Goal: Task Accomplishment & Management: Manage account settings

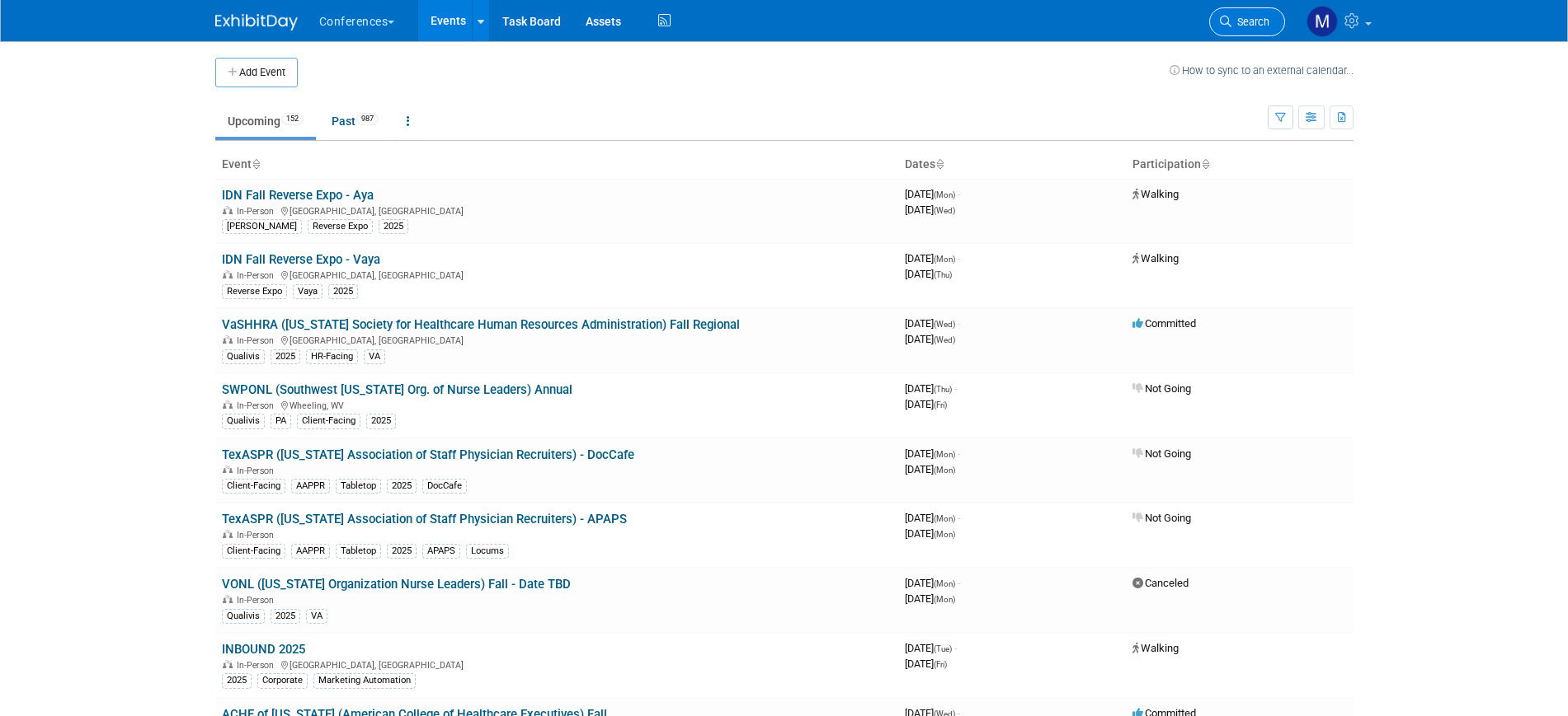
click at [1245, 25] on span "Search" at bounding box center [1251, 22] width 38 height 13
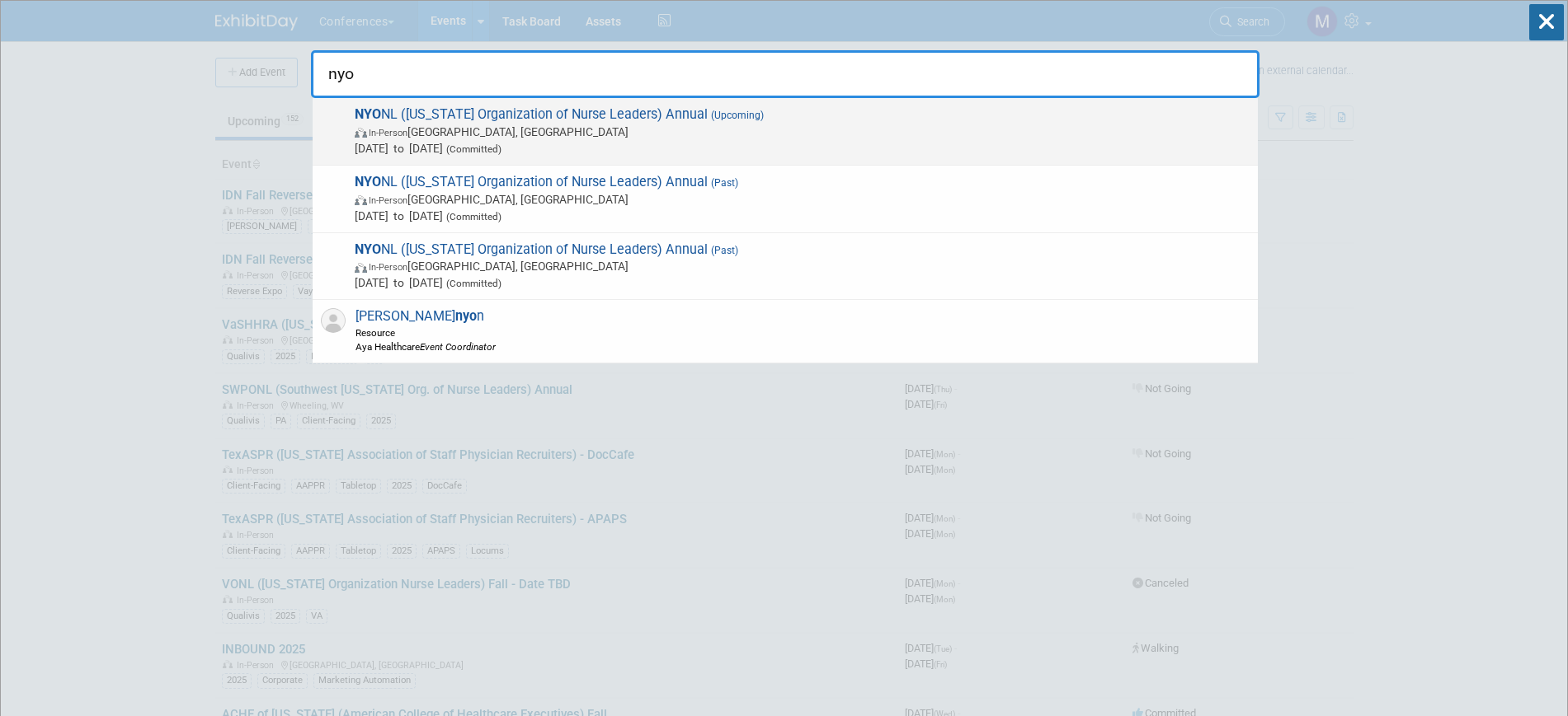
type input "nyo"
click at [487, 136] on span "In-Person Tarrytown, NY" at bounding box center [802, 132] width 895 height 17
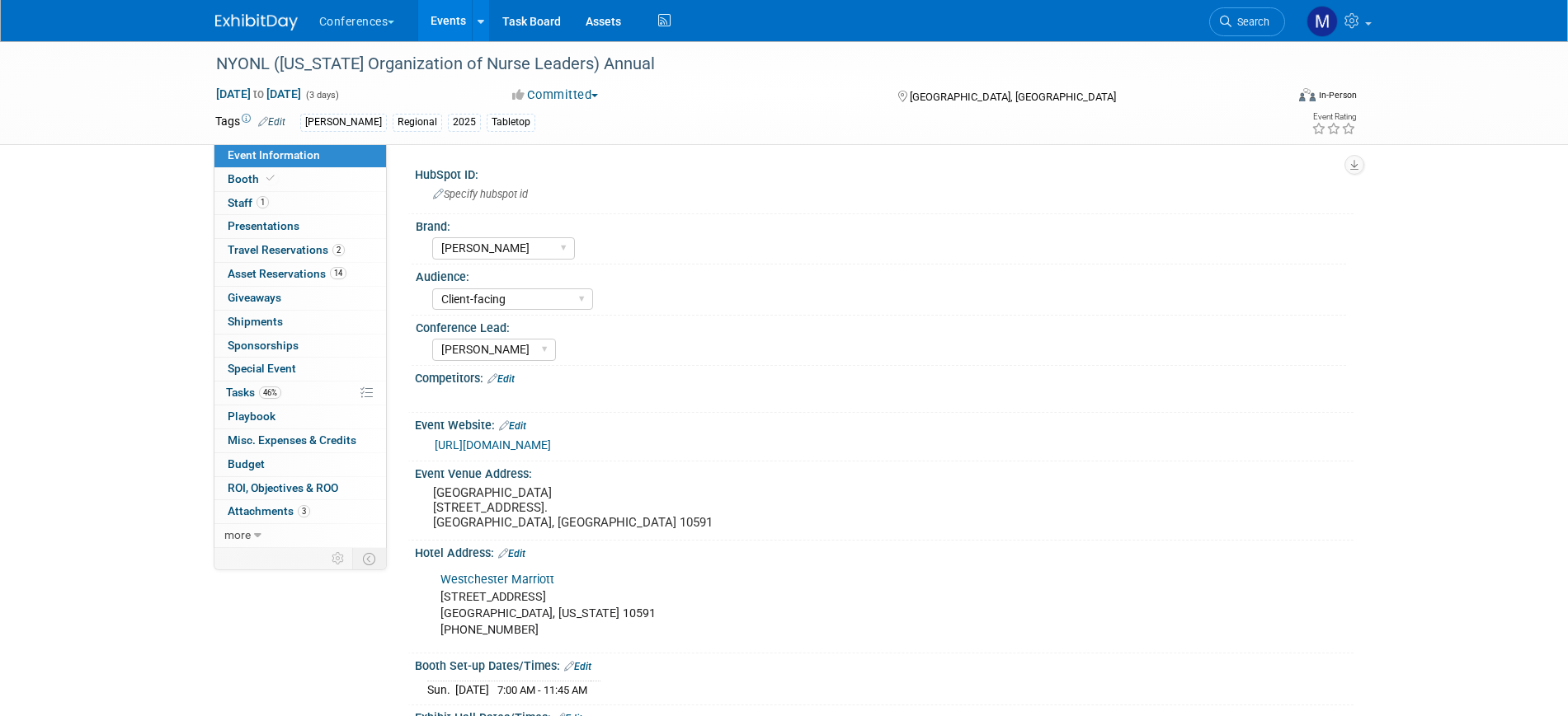
select select "[PERSON_NAME]"
select select "Client-facing"
select select "Marygrace"
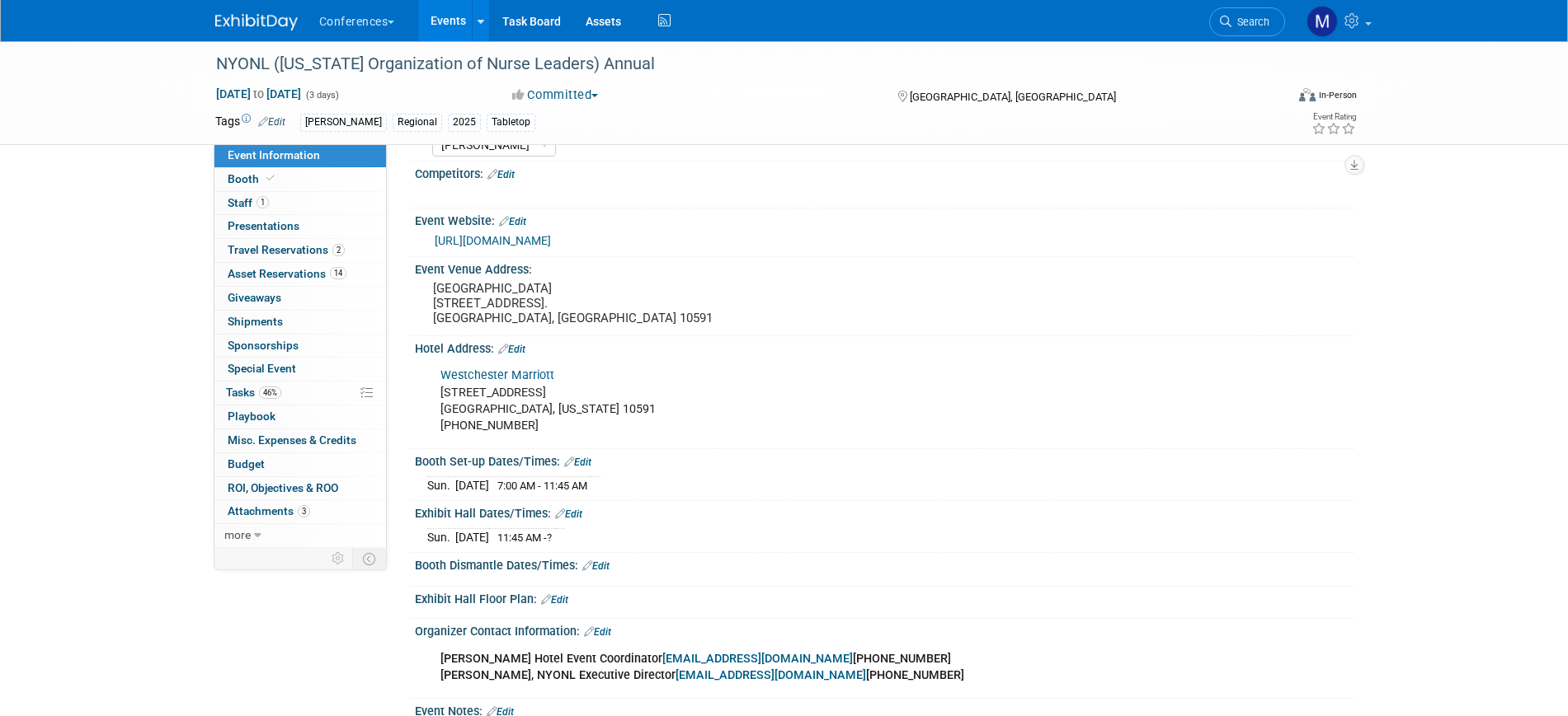
scroll to position [206, 0]
click at [271, 342] on span "Sponsorships 0" at bounding box center [263, 345] width 71 height 13
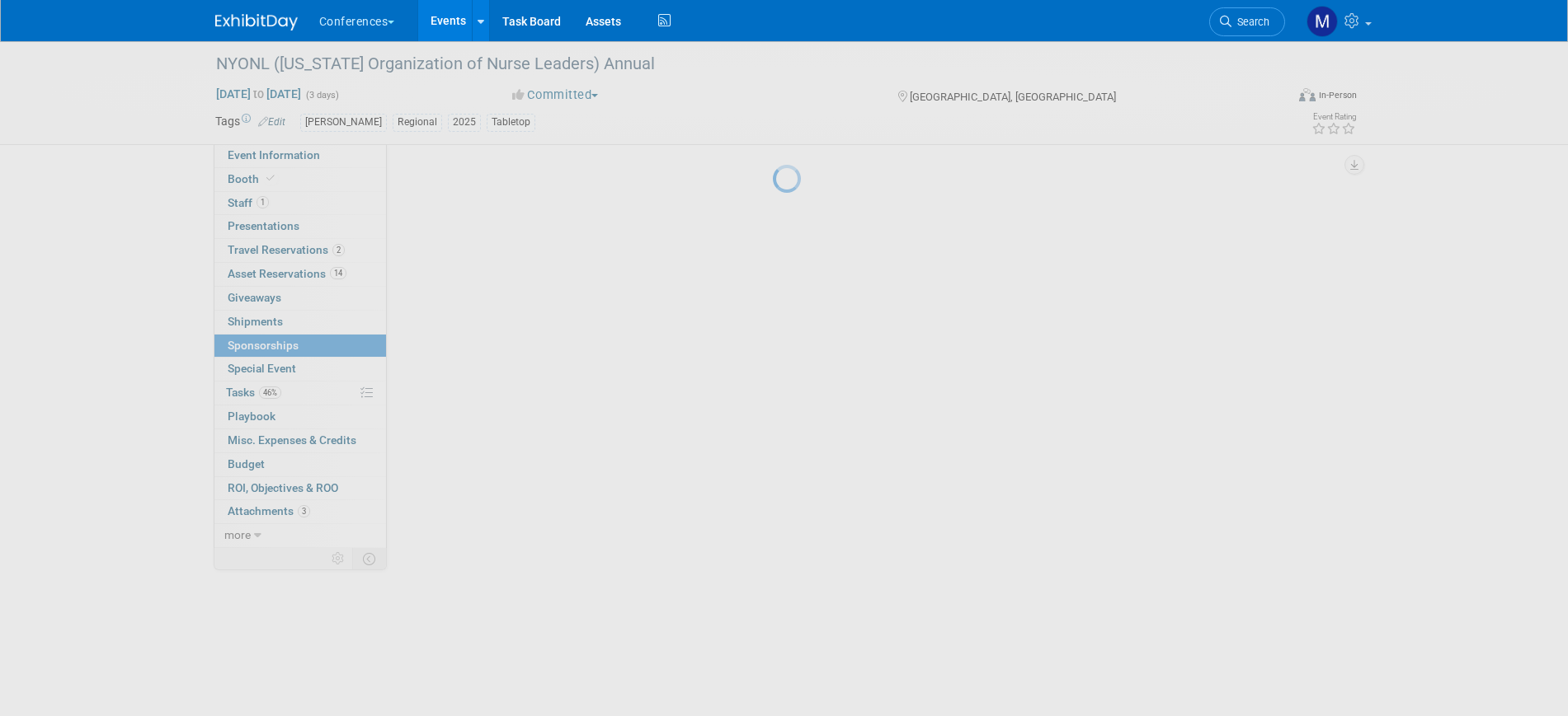
scroll to position [0, 0]
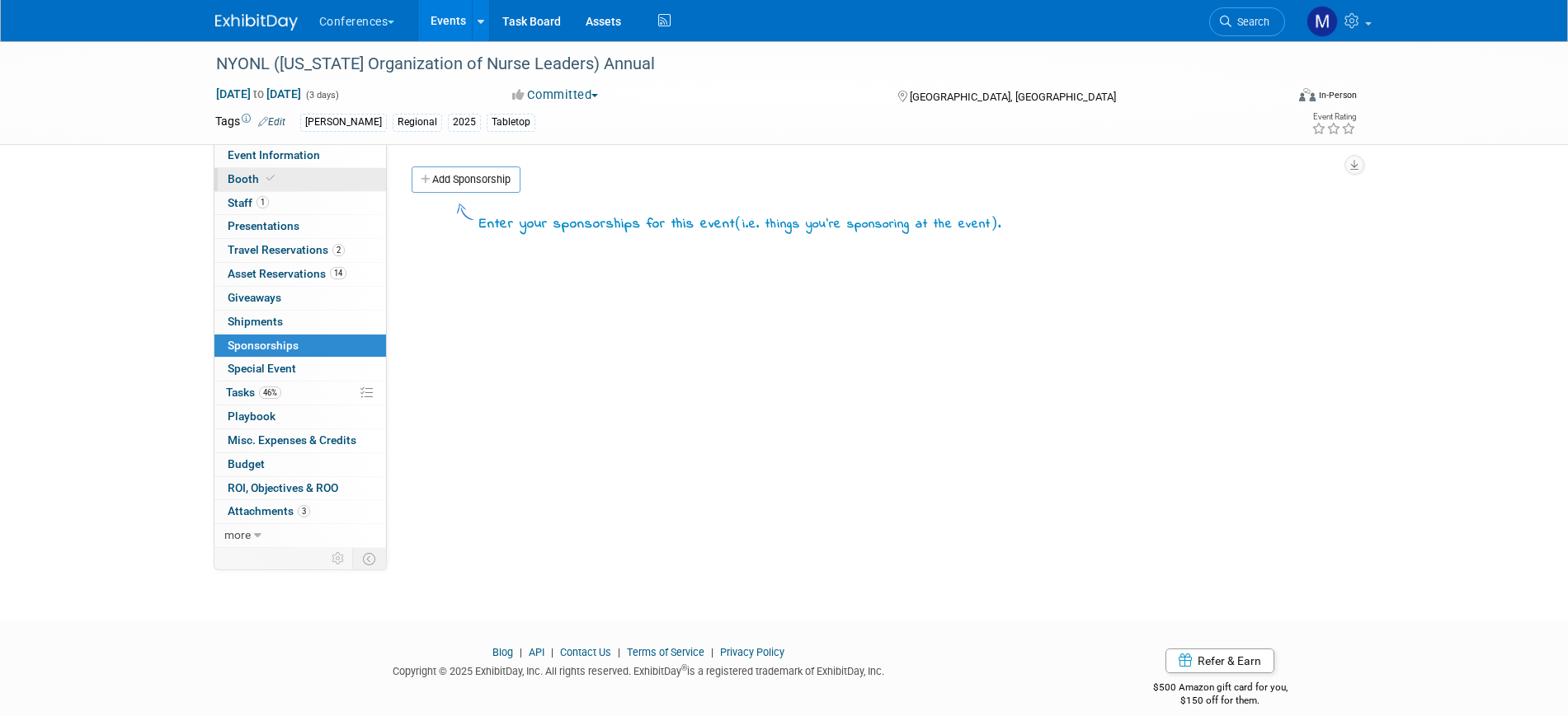
click at [289, 186] on link "Booth" at bounding box center [301, 179] width 171 height 23
select select "6' tabletop"
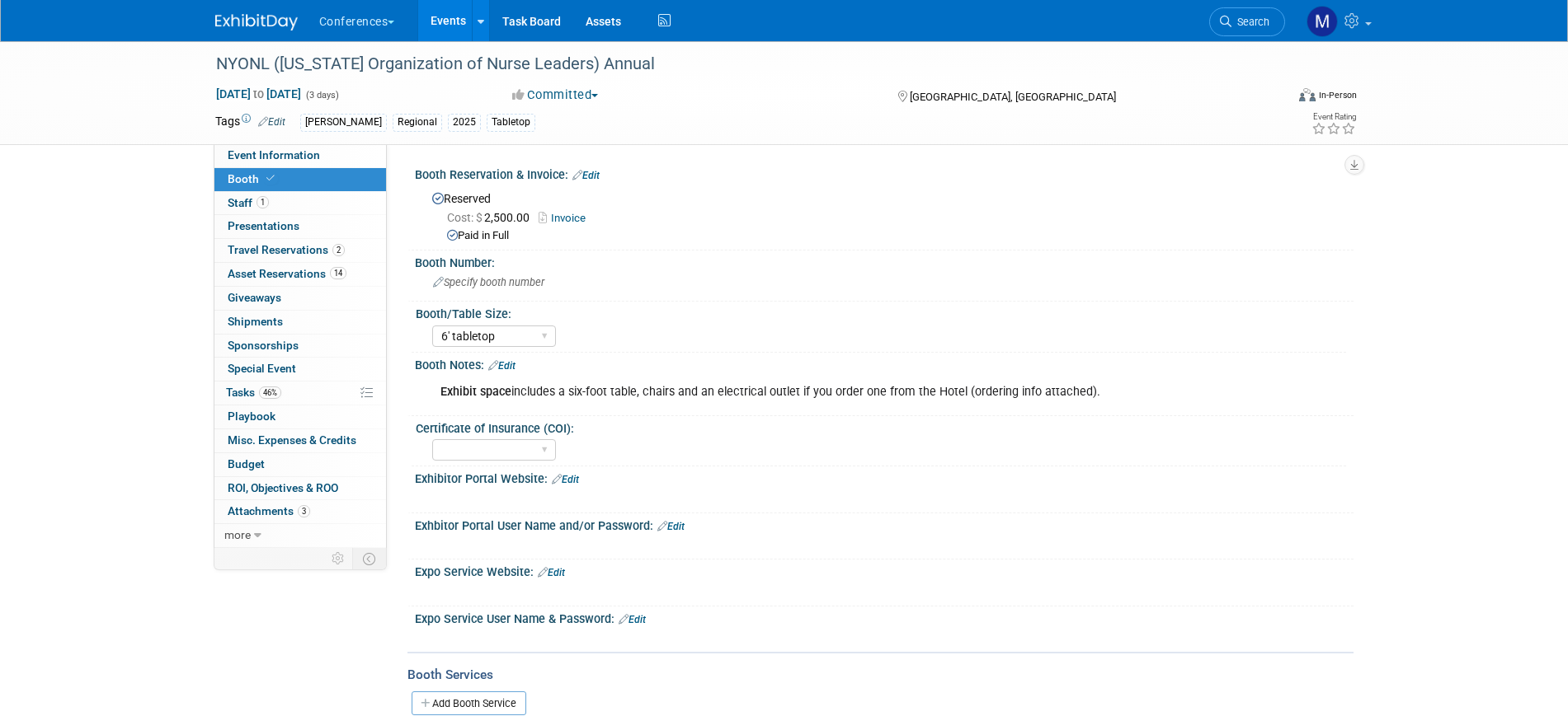
click at [562, 216] on link "Invoice" at bounding box center [567, 218] width 55 height 13
click at [310, 155] on span "Event Information" at bounding box center [274, 155] width 93 height 13
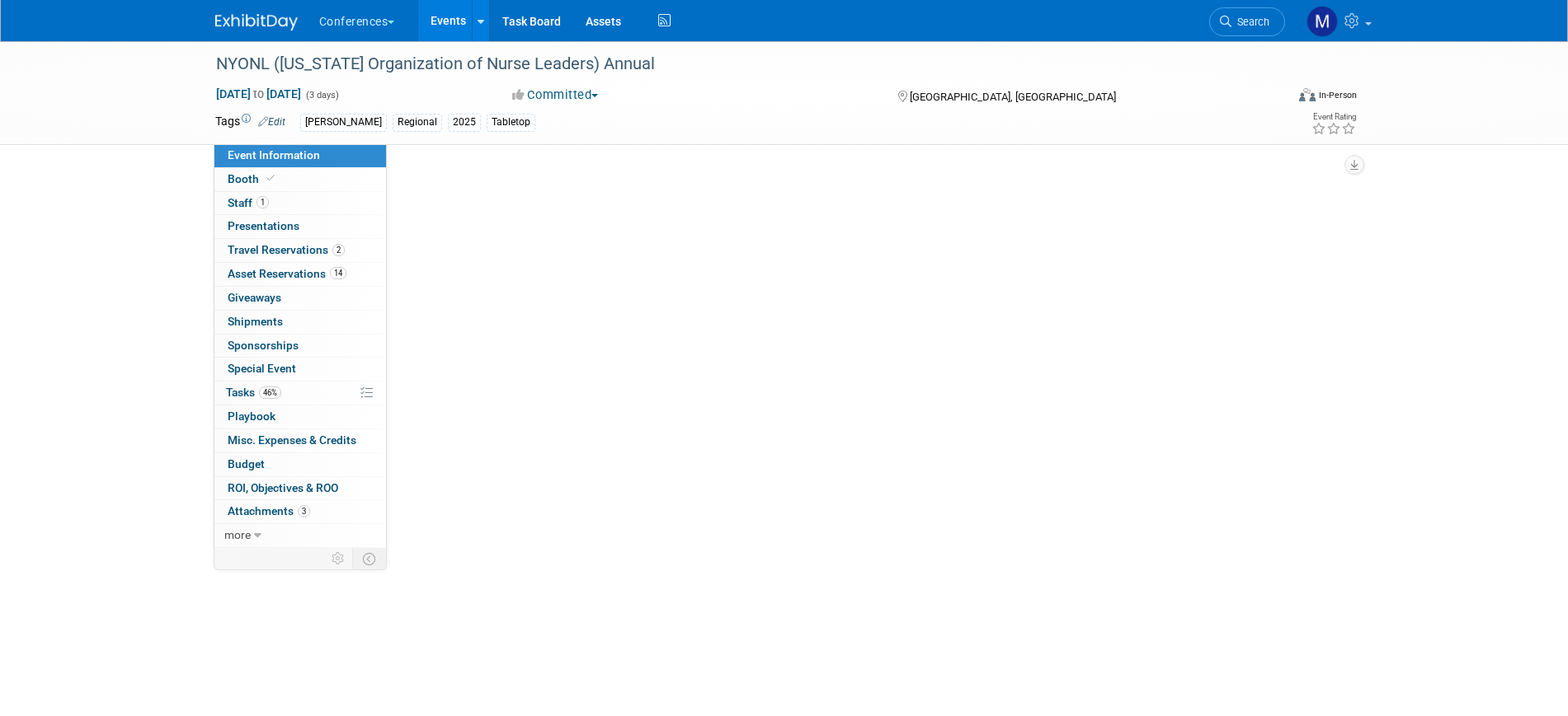
select select "[PERSON_NAME]"
select select "Client-facing"
select select "Marygrace"
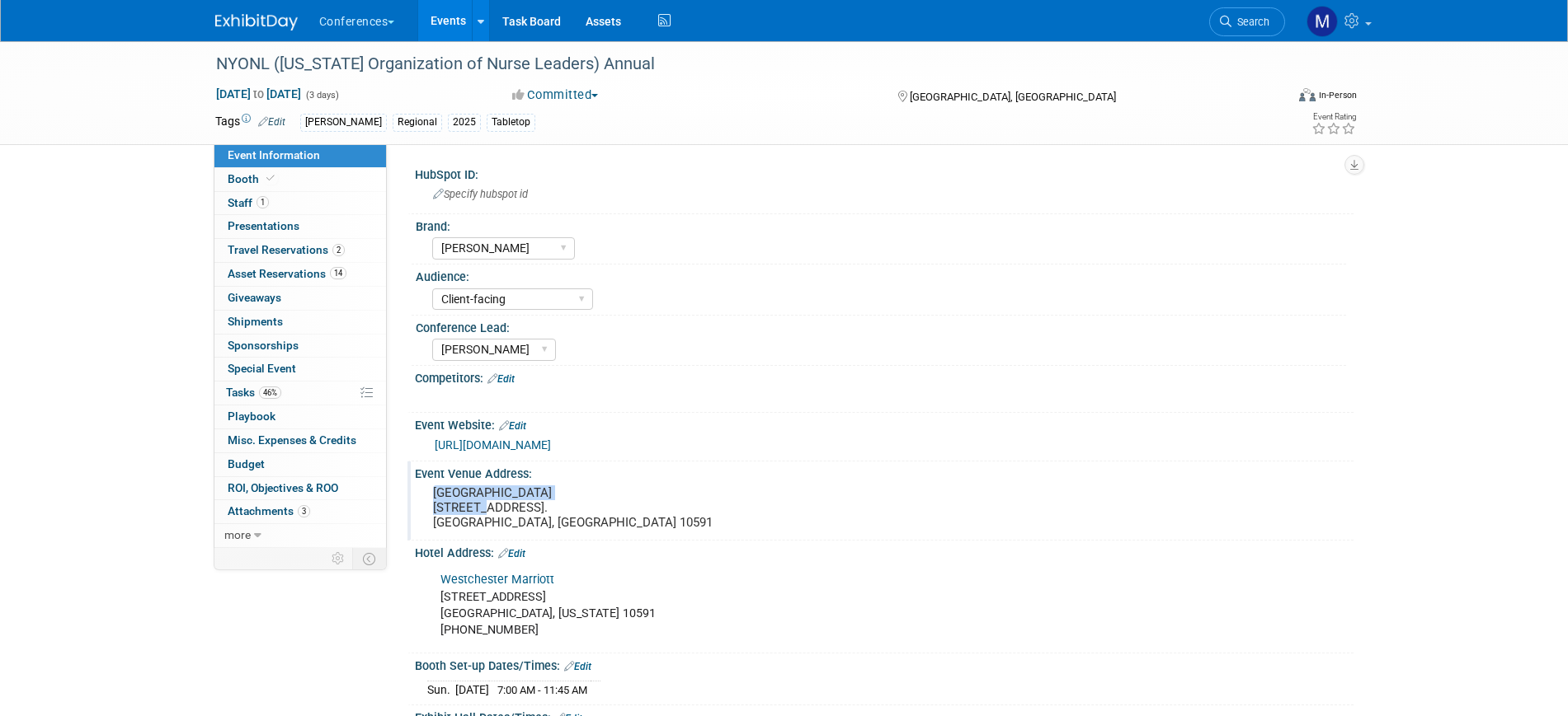
drag, startPoint x: 433, startPoint y: 489, endPoint x: 584, endPoint y: 491, distance: 151.0
click at [584, 491] on pre "Westchester Marriott Hotel 670 White Plains Road. Tarrytown, NY 10591" at bounding box center [610, 507] width 355 height 44
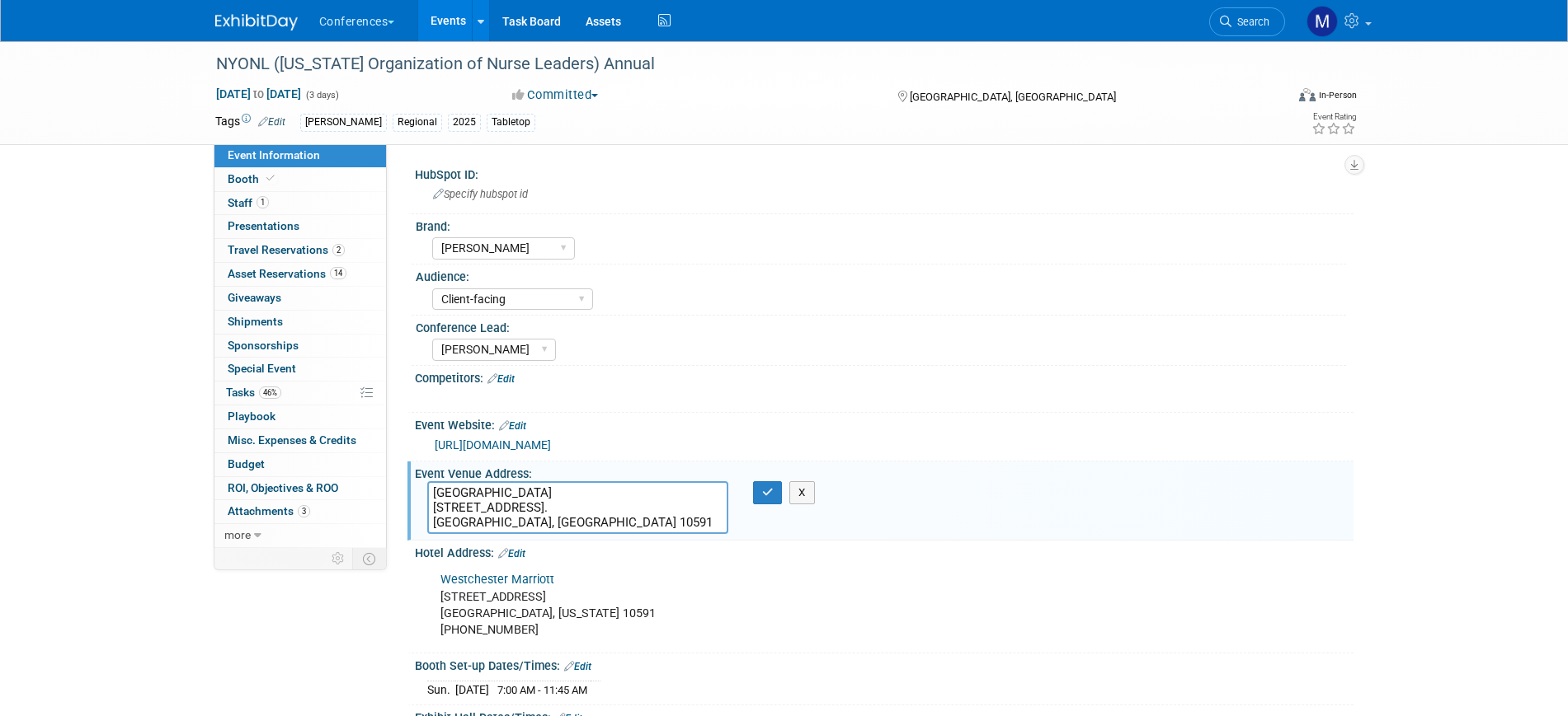
drag, startPoint x: 601, startPoint y: 491, endPoint x: 388, endPoint y: 493, distance: 213.0
click at [388, 493] on div "HubSpot ID: Specify hubspot id Brand: Aya Bespoke Corporate Dawson DocCafe Educ…" at bounding box center [870, 346] width 967 height 404
click at [761, 496] on button "button" at bounding box center [768, 492] width 30 height 23
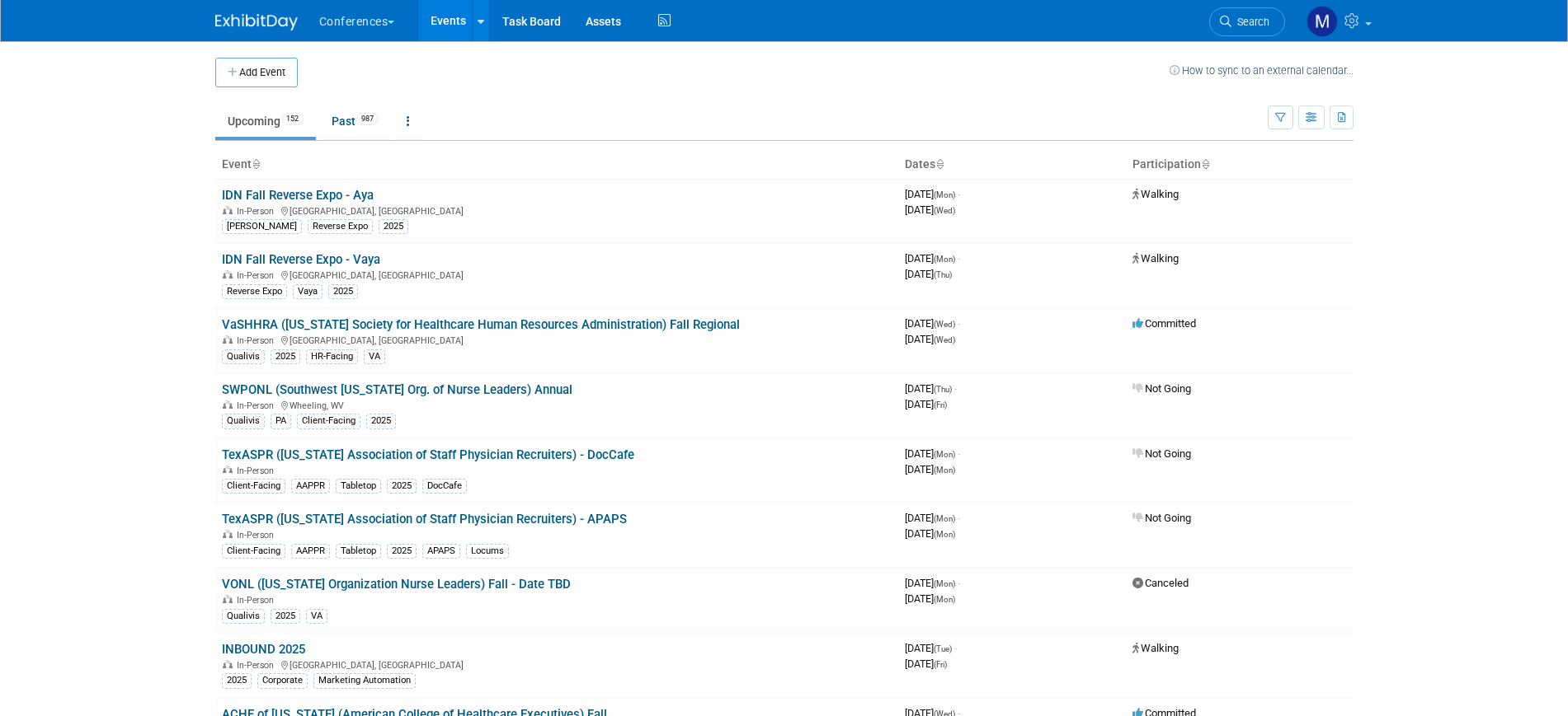
click at [1242, 19] on span "Search" at bounding box center [1251, 22] width 38 height 13
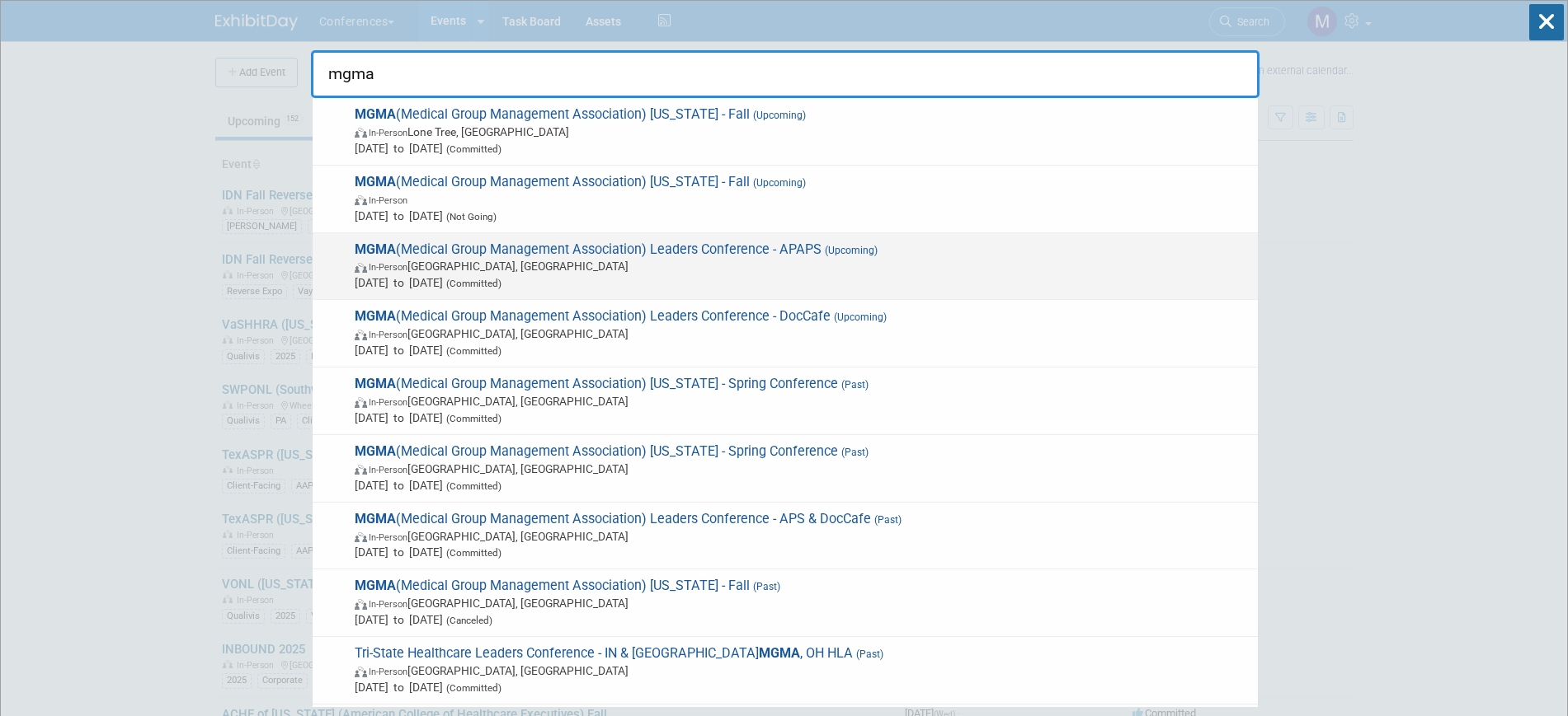
type input "mgma"
click at [768, 262] on span "In-Person [GEOGRAPHIC_DATA], [GEOGRAPHIC_DATA]" at bounding box center [802, 266] width 895 height 17
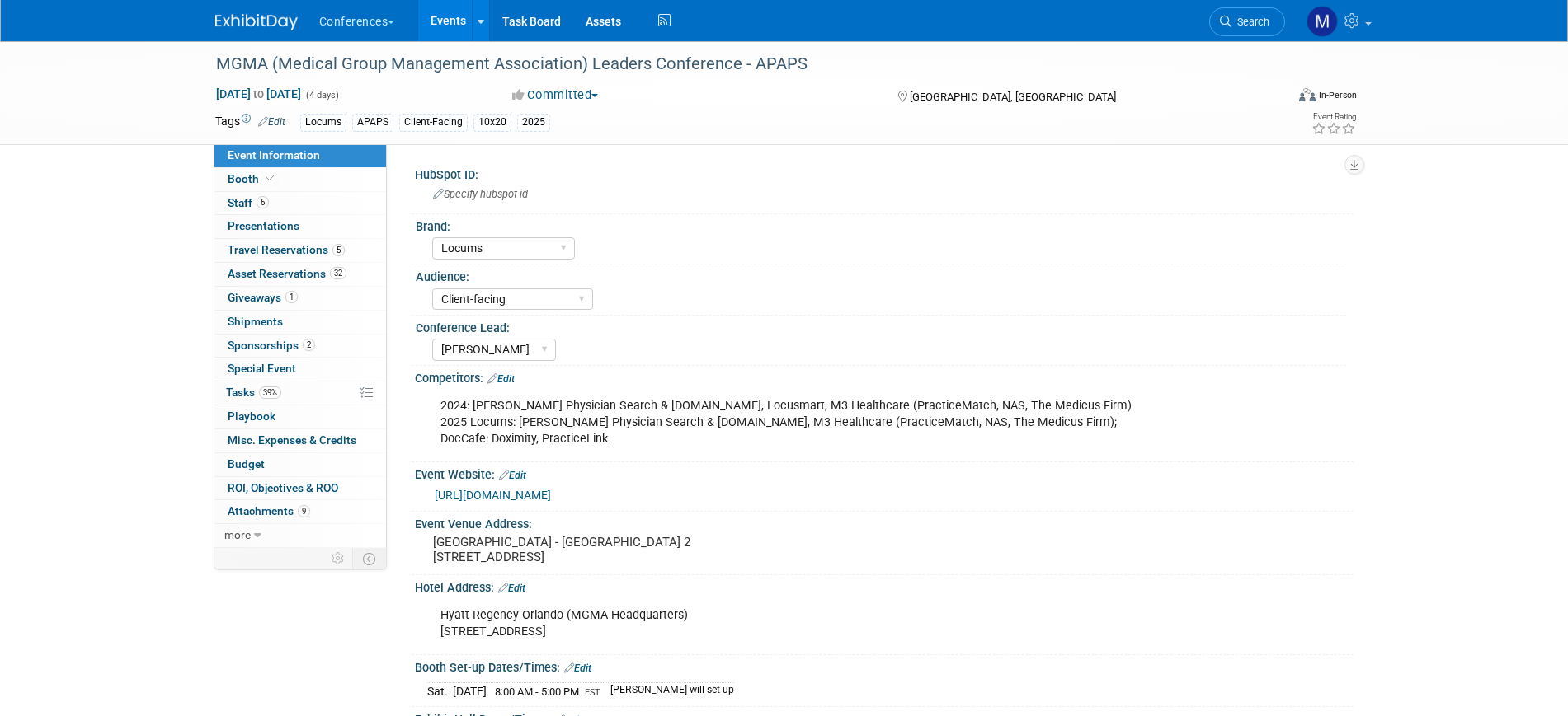
select select "Locums"
select select "Client-facing"
select select "Mel"
click at [296, 184] on link "Booth" at bounding box center [301, 179] width 171 height 23
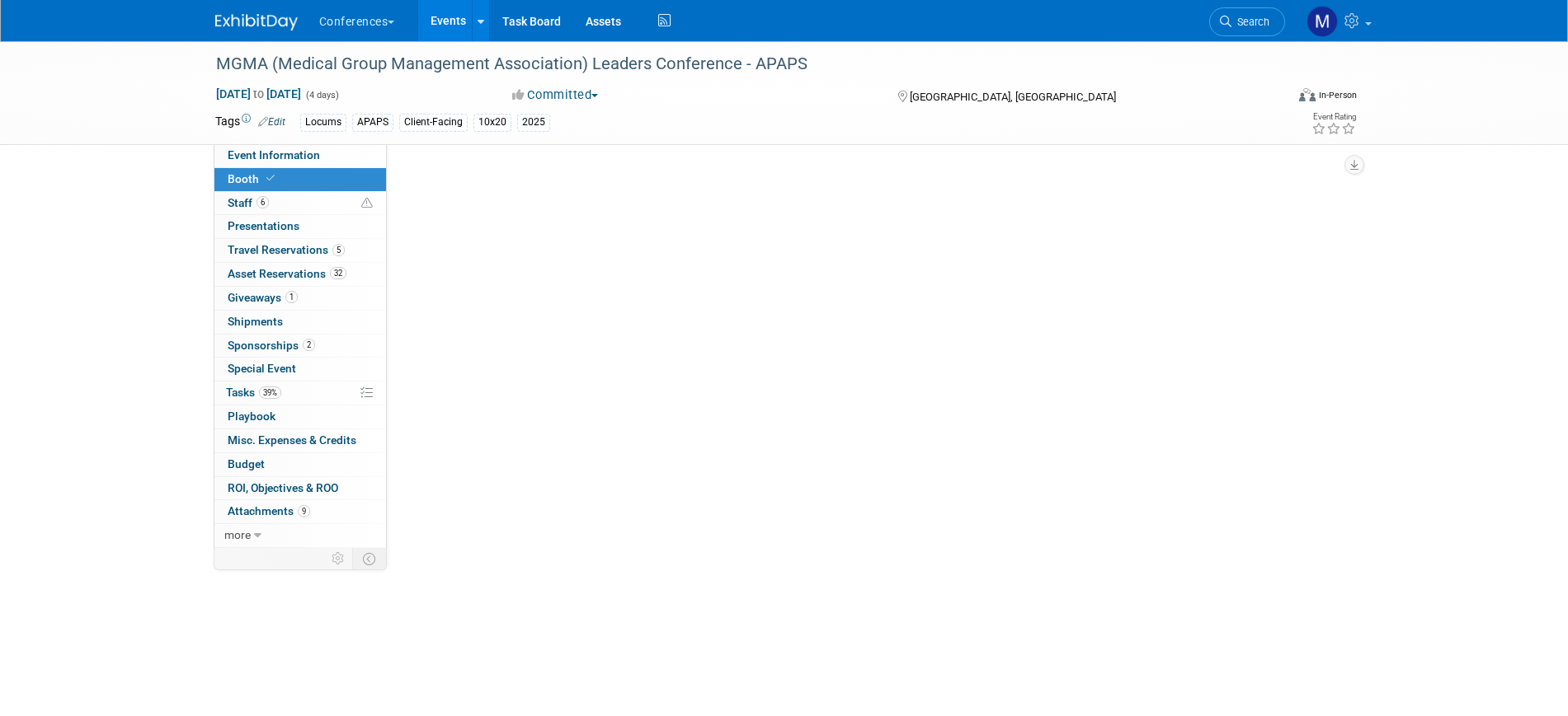
select select "10'x20'"
select select "Yes"
